Goal: Task Accomplishment & Management: Use online tool/utility

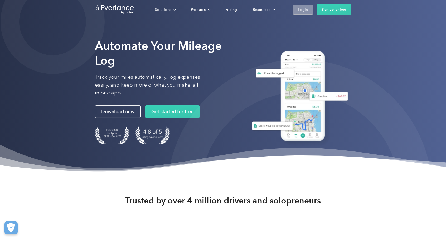
click at [301, 12] on div "Login" at bounding box center [303, 9] width 10 height 7
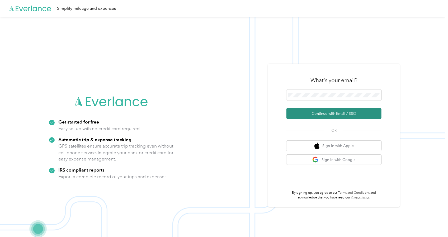
click at [348, 114] on button "Continue with Email / SSO" at bounding box center [333, 113] width 95 height 11
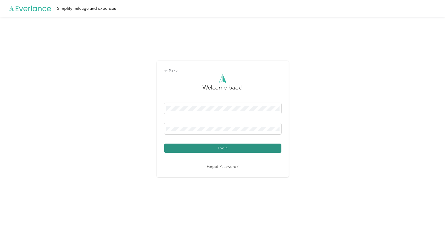
click at [196, 146] on button "Login" at bounding box center [222, 147] width 117 height 9
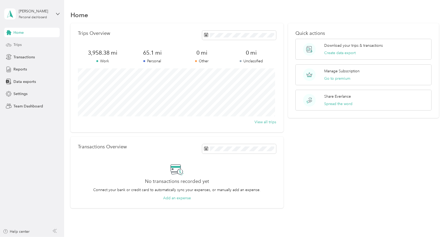
click at [23, 46] on div "Trips" at bounding box center [31, 44] width 55 height 9
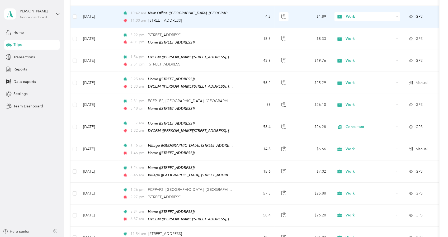
scroll to position [105, 0]
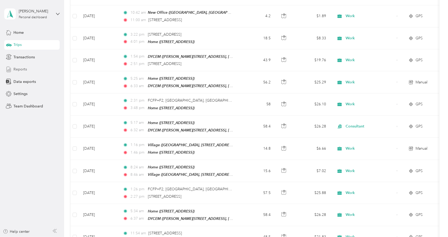
click at [26, 70] on span "Reports" at bounding box center [19, 69] width 13 height 6
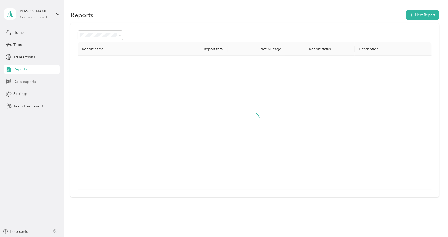
click at [22, 81] on span "Data exports" at bounding box center [24, 82] width 22 height 6
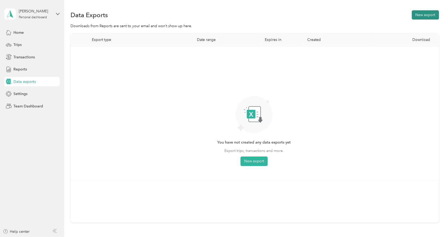
click at [422, 17] on button "New export" at bounding box center [424, 14] width 27 height 9
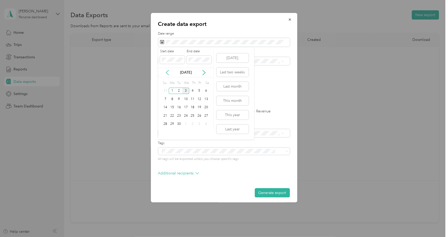
click at [166, 74] on icon at bounding box center [167, 72] width 5 height 5
click at [200, 92] on div "1" at bounding box center [199, 91] width 7 height 7
click at [165, 133] on div "31" at bounding box center [165, 132] width 7 height 7
click at [196, 92] on label "PDF" at bounding box center [202, 92] width 13 height 4
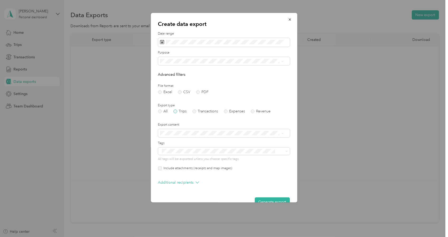
click at [177, 110] on label "Trips" at bounding box center [179, 111] width 13 height 4
click at [190, 148] on span at bounding box center [224, 150] width 132 height 7
click at [280, 154] on span at bounding box center [224, 150] width 132 height 7
click at [242, 141] on label "Tags" at bounding box center [224, 143] width 132 height 5
click at [189, 183] on p "Additional recipients" at bounding box center [178, 183] width 41 height 6
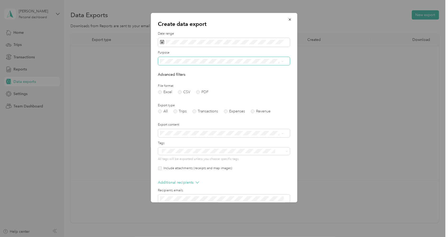
click at [184, 64] on span at bounding box center [224, 61] width 132 height 8
drag, startPoint x: 283, startPoint y: 61, endPoint x: 263, endPoint y: 63, distance: 20.9
click at [283, 61] on icon at bounding box center [282, 61] width 2 height 2
click at [172, 77] on div "Work" at bounding box center [222, 80] width 120 height 6
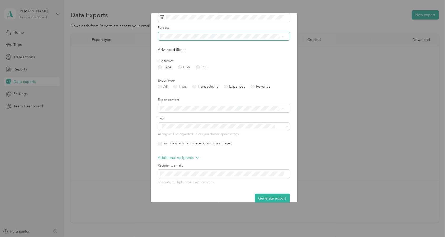
scroll to position [33, 0]
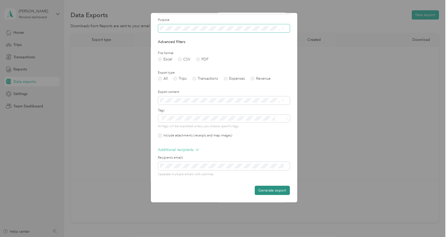
click at [267, 187] on button "Generate export" at bounding box center [271, 190] width 35 height 9
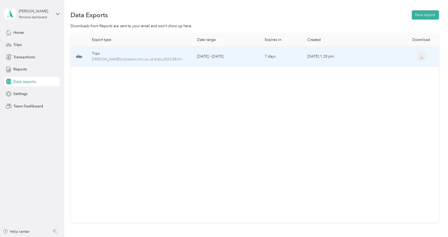
click at [421, 56] on icon "button" at bounding box center [421, 56] width 5 height 5
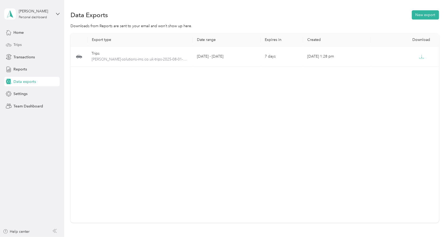
click at [25, 48] on div "Trips" at bounding box center [31, 44] width 55 height 9
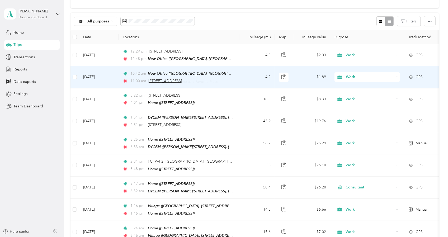
scroll to position [79, 0]
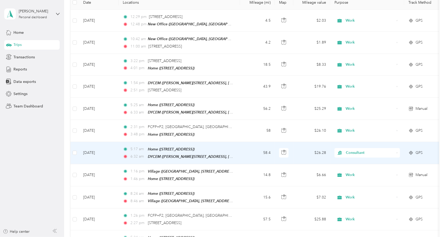
click at [351, 151] on span "Consultant" at bounding box center [369, 153] width 48 height 6
click at [352, 157] on span "Work" at bounding box center [371, 160] width 49 height 6
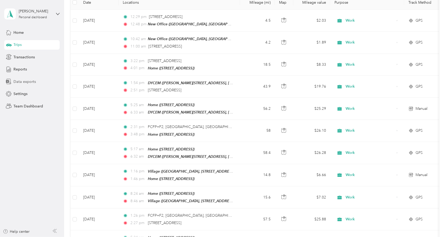
click at [24, 84] on span "Data exports" at bounding box center [24, 82] width 22 height 6
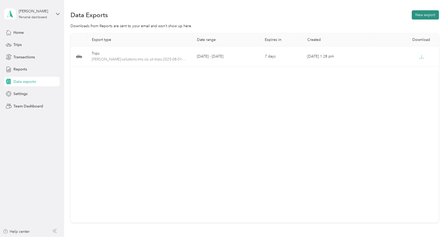
click at [423, 17] on button "New export" at bounding box center [424, 14] width 27 height 9
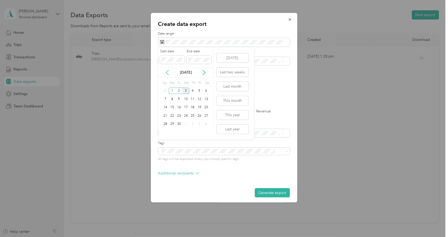
click at [168, 71] on icon at bounding box center [167, 72] width 5 height 5
click at [200, 90] on div "1" at bounding box center [199, 91] width 7 height 7
click at [167, 131] on div "31" at bounding box center [165, 132] width 7 height 7
click at [173, 80] on div "Work" at bounding box center [222, 78] width 120 height 6
click at [200, 92] on label "PDF" at bounding box center [202, 92] width 13 height 4
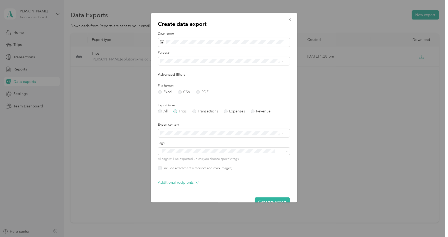
click at [177, 110] on label "Trips" at bounding box center [179, 111] width 13 height 4
click at [265, 199] on button "Generate export" at bounding box center [271, 201] width 35 height 9
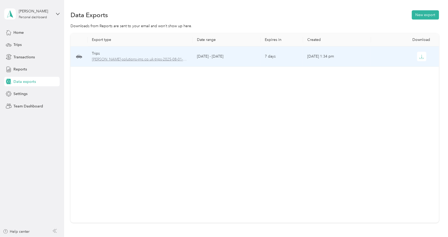
click at [170, 58] on span "paul-solutions-ims.co.uk-trips-2025-08-01-2025-08-31.pdf" at bounding box center [140, 59] width 97 height 6
click at [421, 57] on icon "button" at bounding box center [422, 56] width 2 height 3
